Goal: Information Seeking & Learning: Learn about a topic

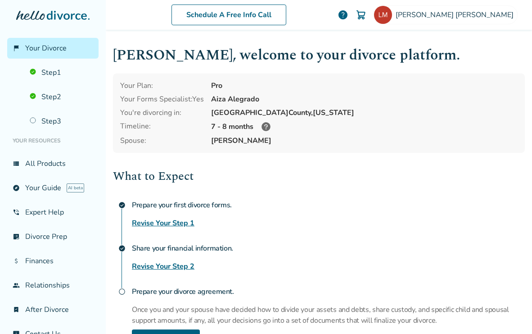
click at [267, 126] on icon at bounding box center [266, 126] width 9 height 9
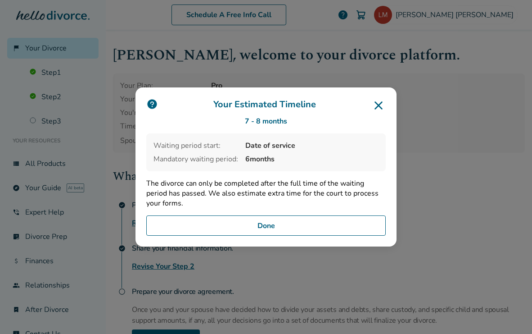
click at [379, 106] on icon at bounding box center [379, 105] width 8 height 8
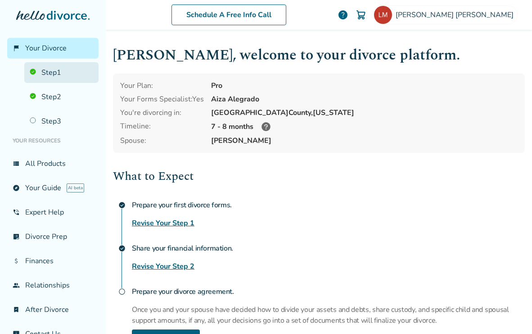
click at [47, 74] on link "Step 1" at bounding box center [61, 72] width 74 height 21
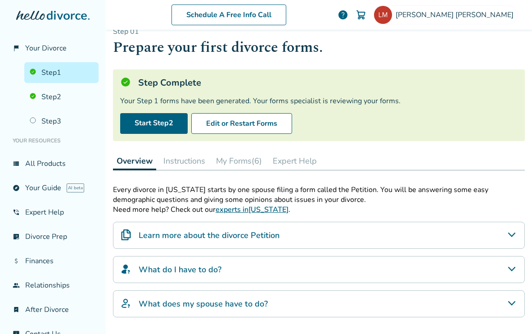
scroll to position [18, 0]
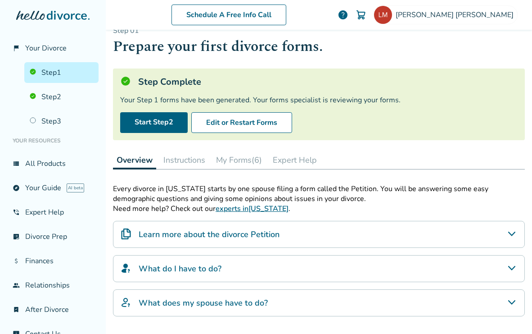
click at [245, 162] on button "My Forms (6)" at bounding box center [239, 160] width 53 height 18
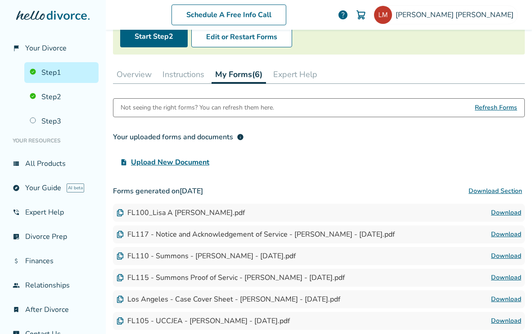
scroll to position [70, 0]
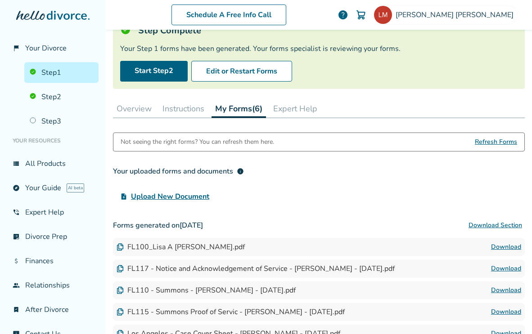
click at [174, 112] on button "Instructions" at bounding box center [183, 109] width 49 height 18
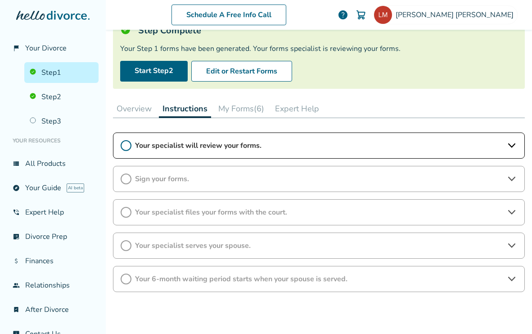
click at [277, 140] on div "Your specialist will review your forms." at bounding box center [319, 145] width 412 height 26
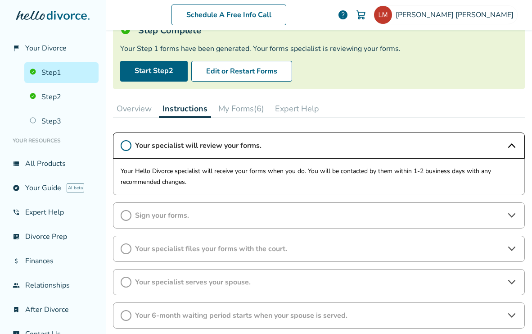
click at [277, 140] on div "Your specialist will review your forms." at bounding box center [319, 145] width 412 height 26
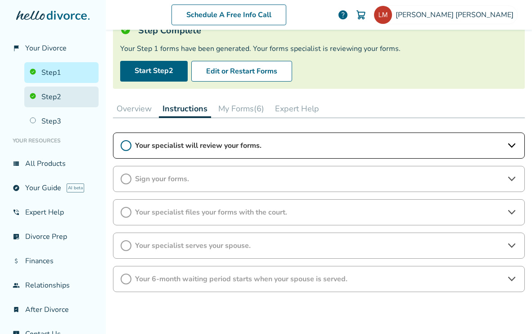
click at [73, 101] on link "Step 2" at bounding box center [61, 96] width 74 height 21
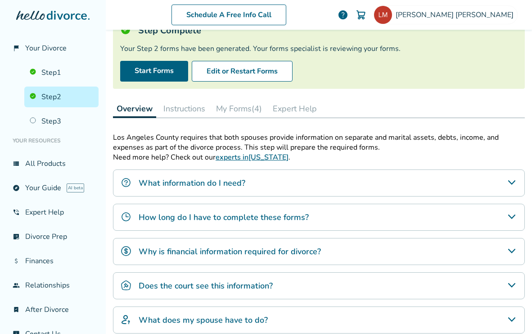
scroll to position [44, 0]
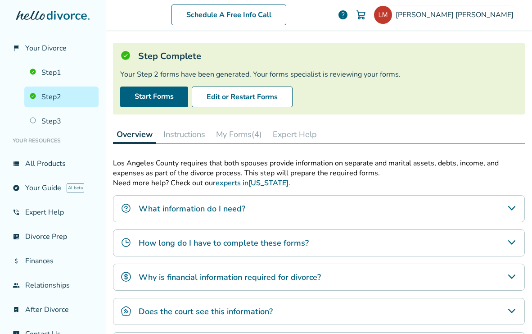
click at [175, 136] on button "Instructions" at bounding box center [184, 134] width 49 height 18
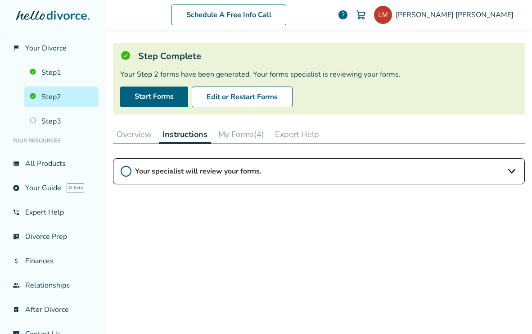
click at [193, 173] on span "Your specialist will review your forms." at bounding box center [319, 171] width 368 height 10
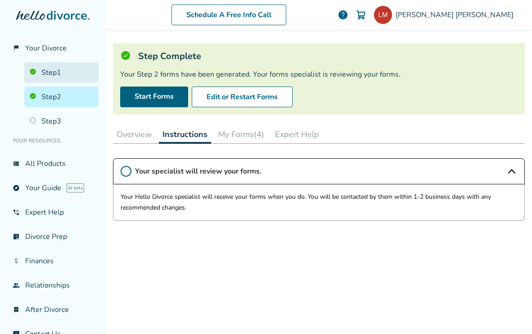
click at [60, 79] on link "Step 1" at bounding box center [61, 72] width 74 height 21
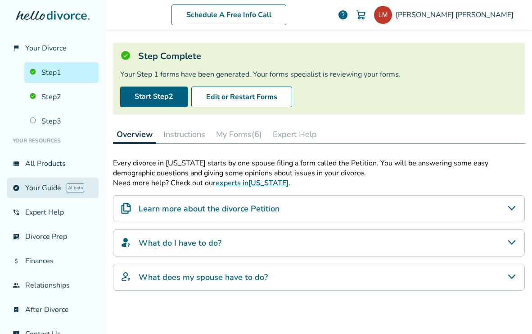
scroll to position [18, 0]
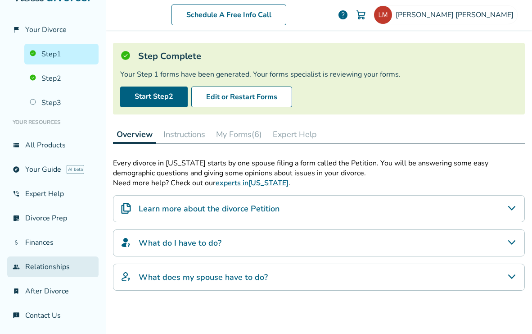
click at [37, 263] on link "group Relationships" at bounding box center [52, 266] width 91 height 21
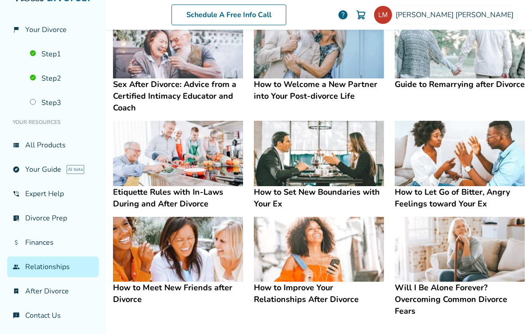
scroll to position [224, 0]
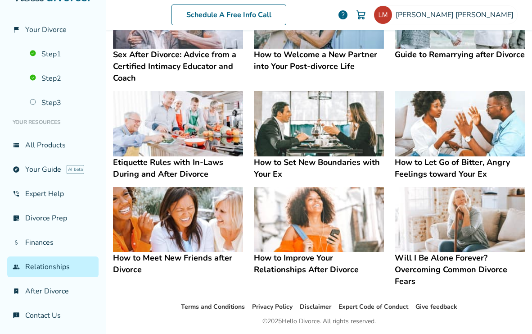
click at [440, 254] on h4 "Will I Be Alone Forever? Overcoming Common Divorce Fears" at bounding box center [460, 269] width 130 height 35
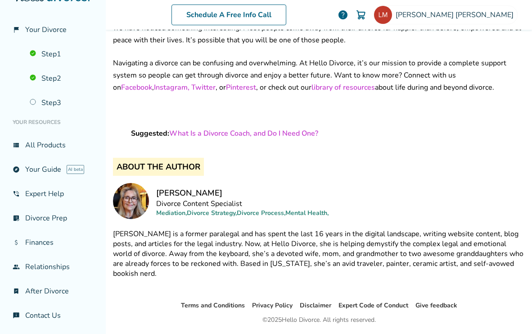
scroll to position [1316, 0]
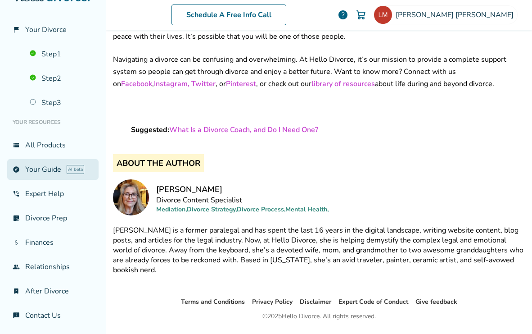
click at [43, 163] on link "explore Your Guide AI beta" at bounding box center [52, 169] width 91 height 21
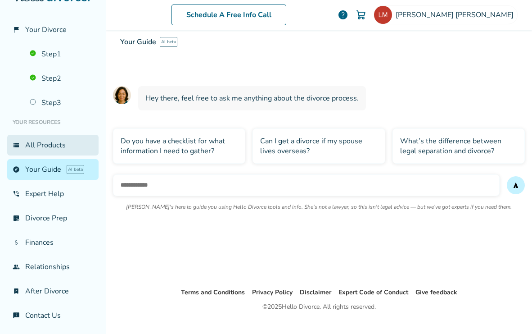
click at [49, 141] on link "view_list All Products" at bounding box center [52, 145] width 91 height 21
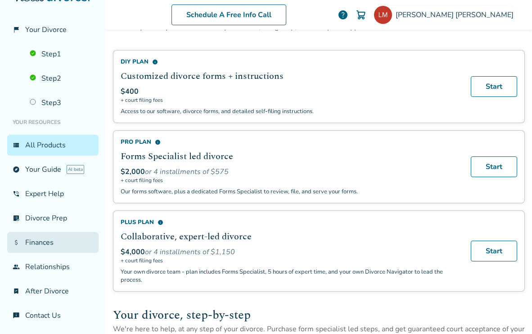
click at [41, 241] on link "attach_money Finances" at bounding box center [52, 242] width 91 height 21
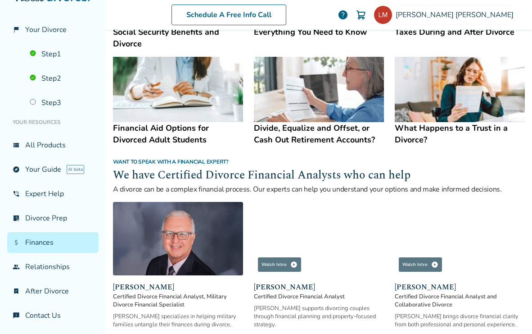
scroll to position [473, 0]
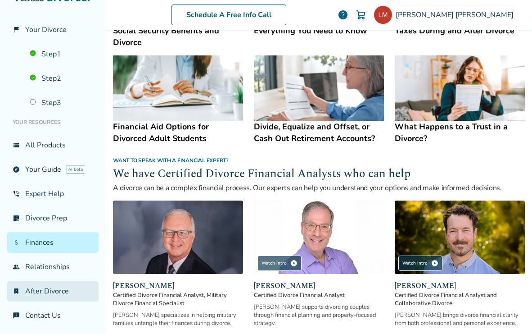
click at [51, 285] on link "bookmark_check After Divorce" at bounding box center [52, 291] width 91 height 21
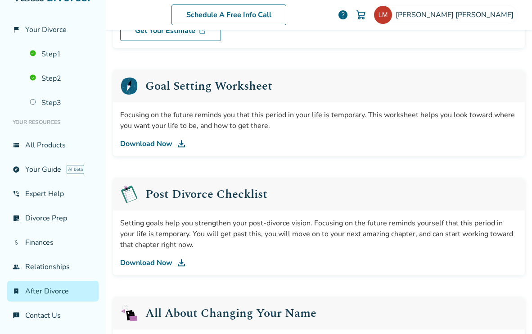
scroll to position [125, 0]
